Goal: Navigation & Orientation: Find specific page/section

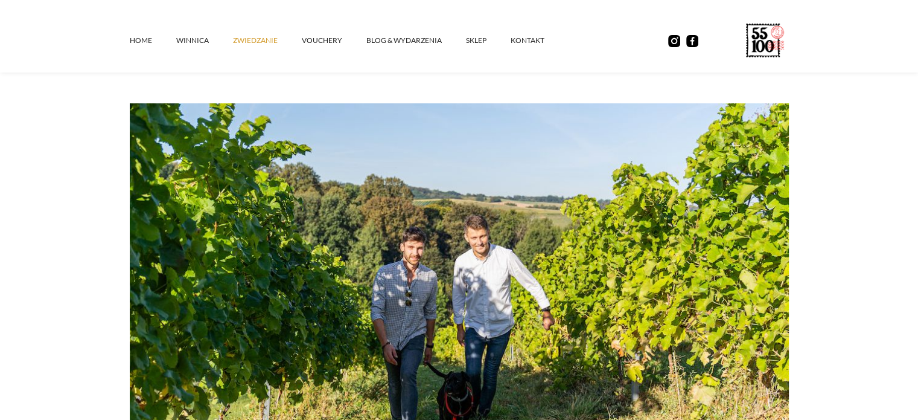
scroll to position [181, 0]
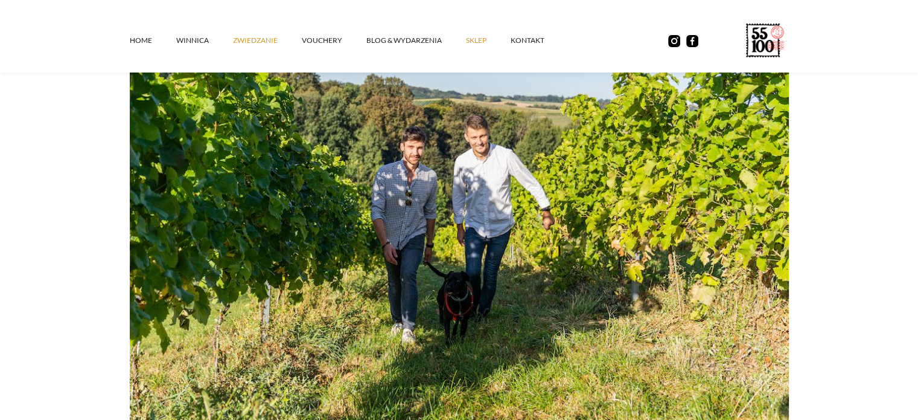
click at [482, 40] on link "SKLEP" at bounding box center [488, 40] width 45 height 36
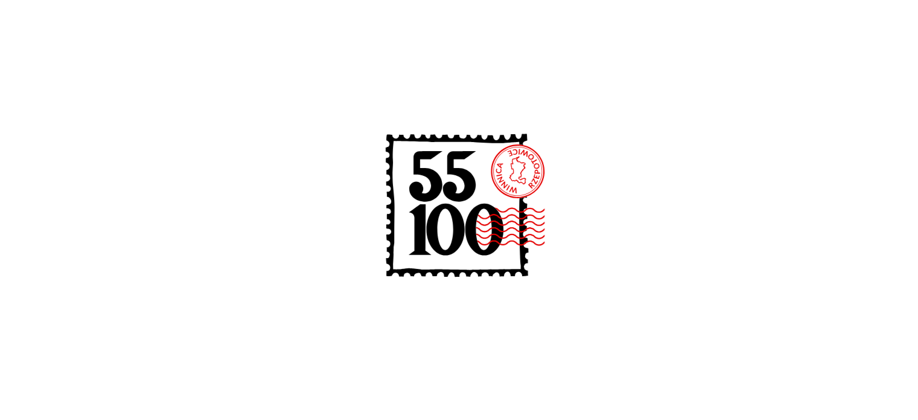
scroll to position [181, 0]
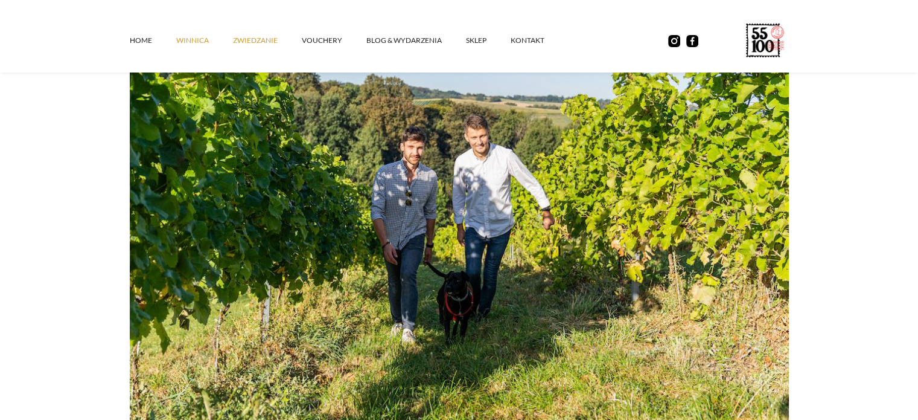
click at [197, 45] on link "winnica" at bounding box center [204, 40] width 57 height 36
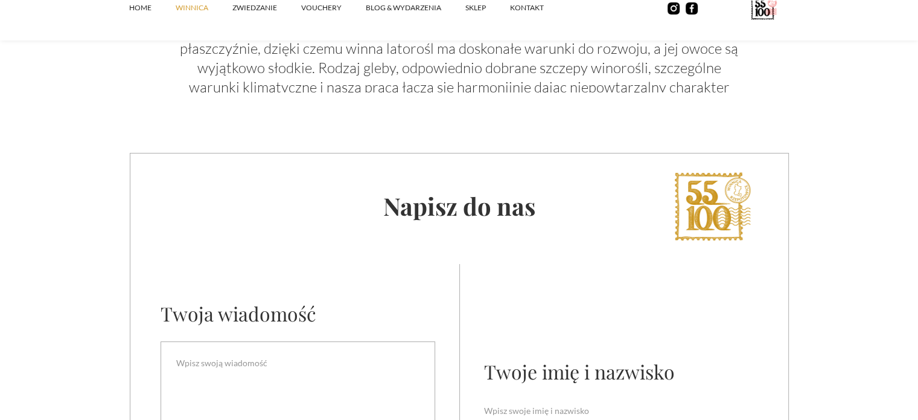
scroll to position [4830, 0]
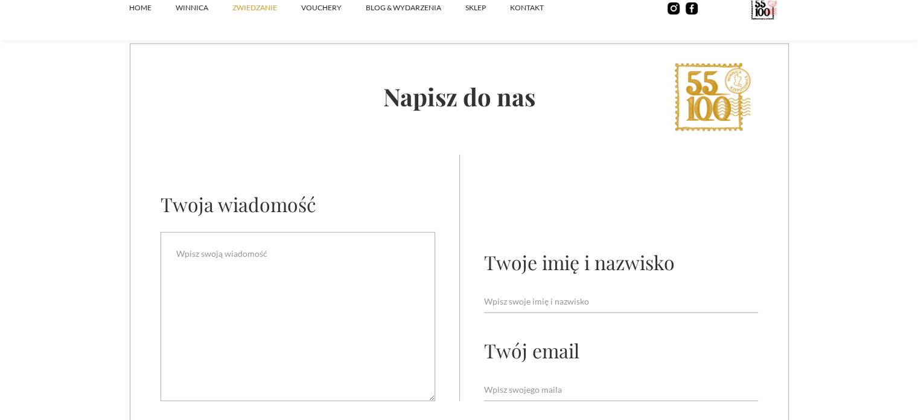
scroll to position [3502, 0]
